Goal: Information Seeking & Learning: Learn about a topic

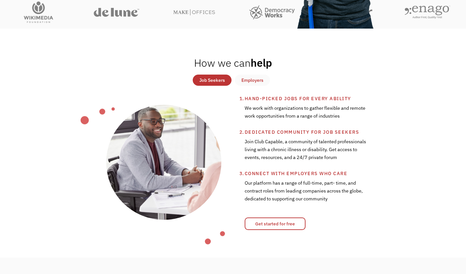
scroll to position [217, 0]
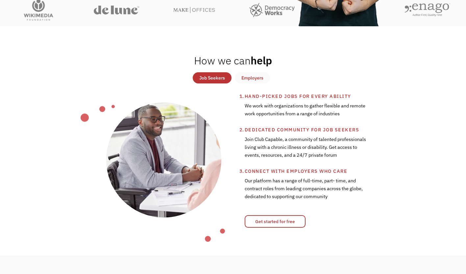
click at [277, 222] on link "Get started for free" at bounding box center [275, 222] width 61 height 13
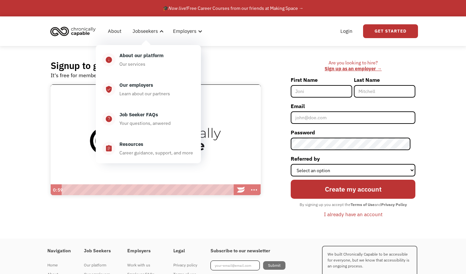
click at [156, 88] on div "Our employers Learn about our partners" at bounding box center [154, 89] width 79 height 16
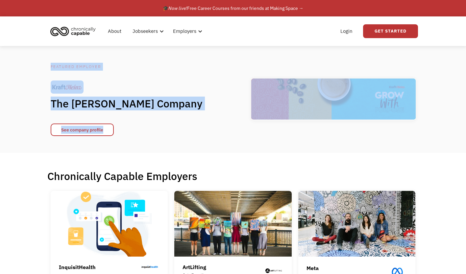
drag, startPoint x: 465, startPoint y: 37, endPoint x: 469, endPoint y: 96, distance: 59.0
click at [466, 96] on html "What role best describes you? I'm looking for work Join as a job seeker I'm loo…" at bounding box center [233, 137] width 466 height 274
drag, startPoint x: 469, startPoint y: 96, endPoint x: 387, endPoint y: 59, distance: 89.2
click at [387, 59] on div "Featured Employer The [PERSON_NAME] Company See company profile" at bounding box center [233, 99] width 466 height 107
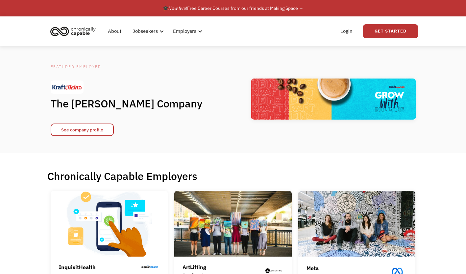
click at [124, 43] on div "About Jobseekers info About our platform Our services verified_user Our employe…" at bounding box center [233, 31] width 370 height 30
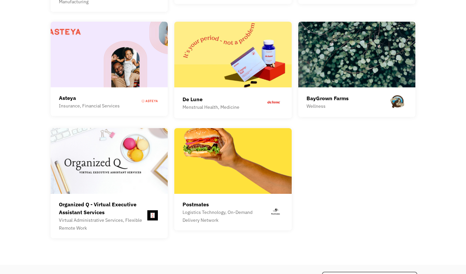
scroll to position [1860, 0]
